Goal: Transaction & Acquisition: Purchase product/service

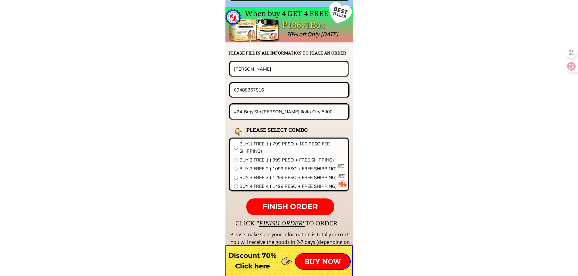
scroll to position [4758, 0]
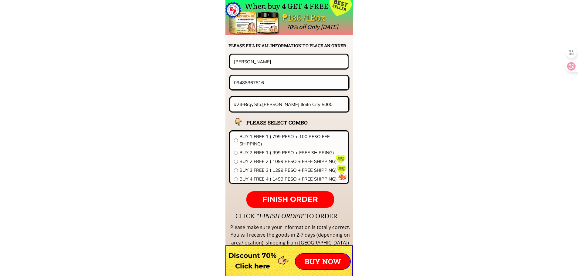
drag, startPoint x: 236, startPoint y: 63, endPoint x: 120, endPoint y: 63, distance: 115.8
paste input "[PERSON_NAME]"
type input "[PERSON_NAME]"
drag, startPoint x: 277, startPoint y: 87, endPoint x: 159, endPoint y: 84, distance: 118.6
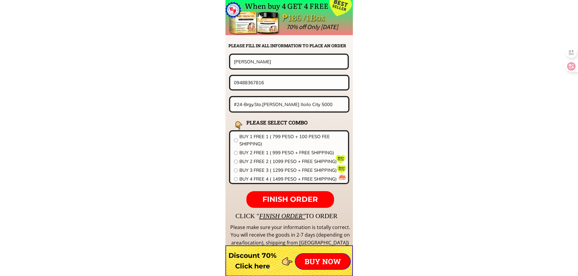
paste input "280042664"
type input "09280042664"
click at [287, 104] on input "#24-Brgy.Sto.Rosario-Duran Iloilo City 5000" at bounding box center [289, 104] width 114 height 14
paste input "[STREET_ADDRESS]"
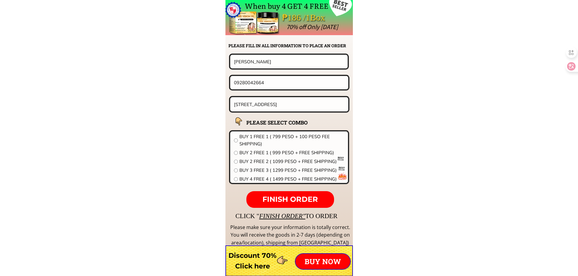
type input "[STREET_ADDRESS]"
click at [257, 160] on span "BUY 2 FREE 2 ( 1099 PESO + FREE SHIPPING)" at bounding box center [291, 161] width 105 height 7
radio input "true"
click at [290, 203] on span "FINISH ORDER" at bounding box center [289, 199] width 55 height 9
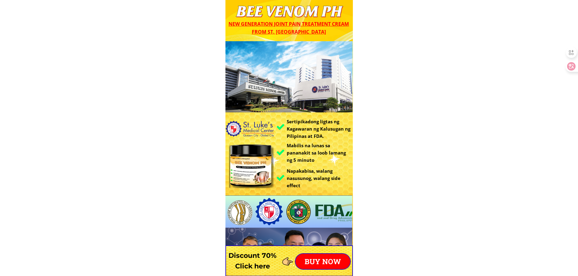
click at [323, 267] on p "BUY NOW" at bounding box center [322, 261] width 55 height 15
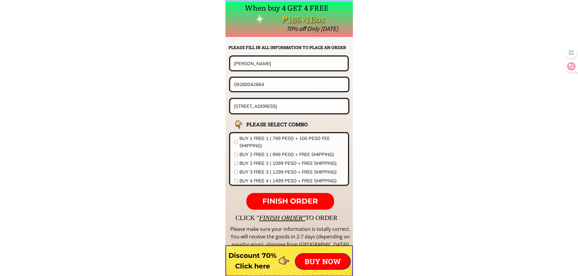
scroll to position [4758, 0]
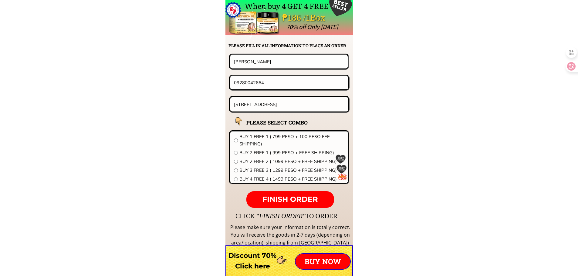
drag, startPoint x: 243, startPoint y: 65, endPoint x: 156, endPoint y: 72, distance: 87.1
paste input "[PERSON_NAME]"
type input "[PERSON_NAME]"
drag, startPoint x: 131, startPoint y: 77, endPoint x: 143, endPoint y: 76, distance: 11.9
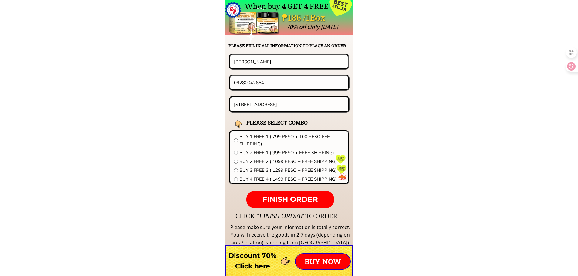
paste input "629935278"
drag, startPoint x: 237, startPoint y: 83, endPoint x: 281, endPoint y: 95, distance: 44.9
click at [237, 83] on input "0629935278" at bounding box center [289, 82] width 114 height 13
type input "09629935278"
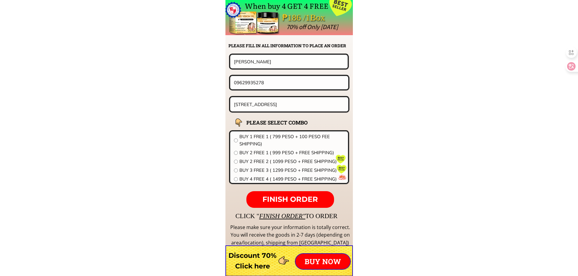
click at [282, 103] on input "[STREET_ADDRESS]" at bounding box center [289, 104] width 114 height 14
paste input "PLAizon , [PERSON_NAME], Sta Mari"
type input "PLAizon , [PERSON_NAME], Sta [PERSON_NAME]"
click at [273, 161] on span "BUY 2 FREE 2 ( 1099 PESO + FREE SHIPPING)" at bounding box center [291, 161] width 105 height 7
radio input "true"
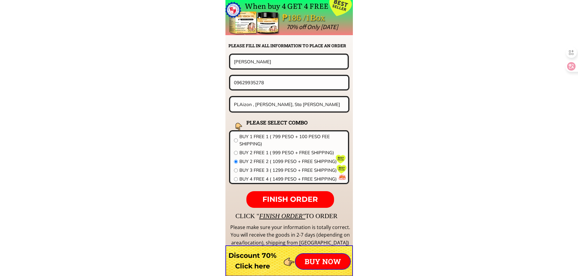
click at [274, 202] on span "FINISH ORDER" at bounding box center [289, 199] width 55 height 9
